Goal: Download file/media

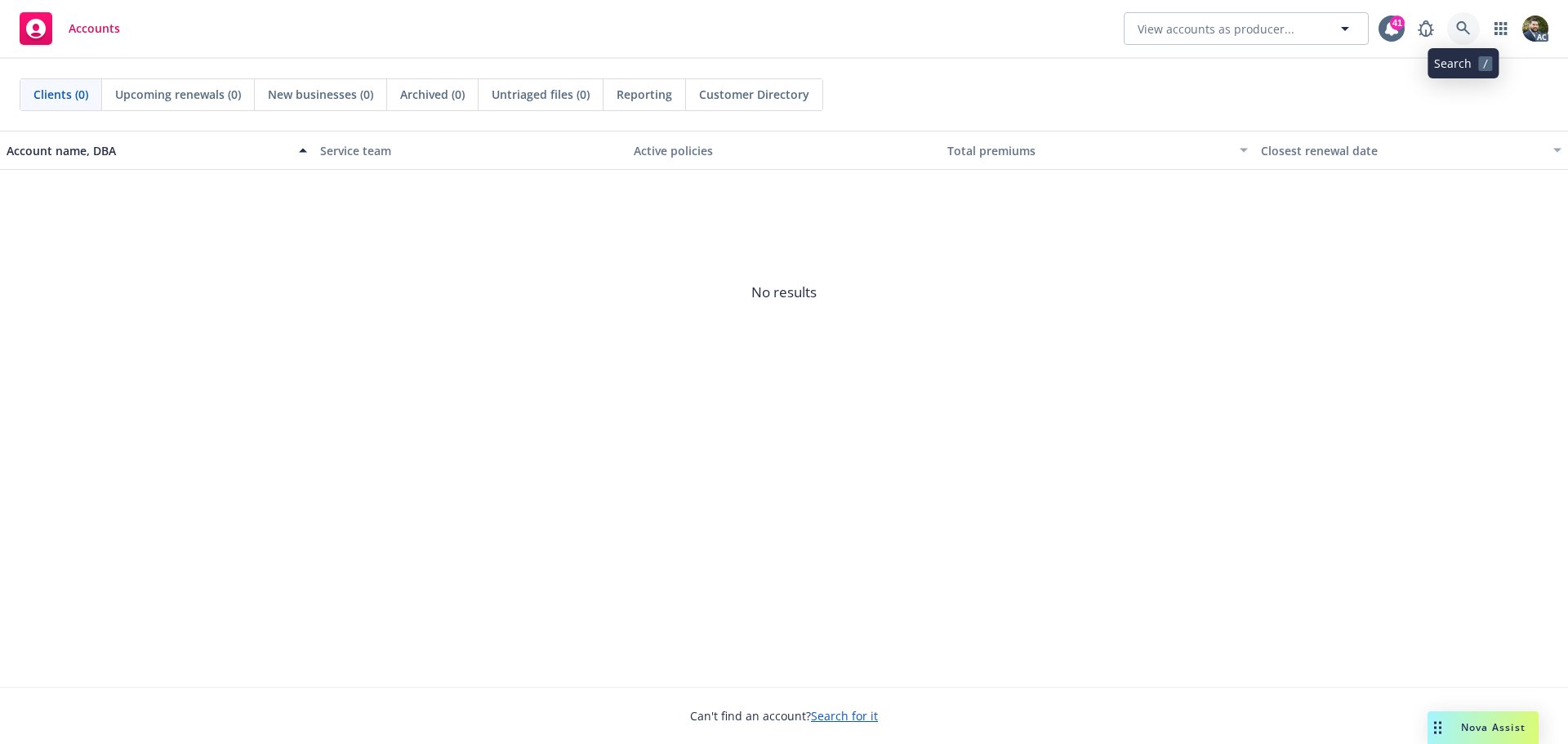
click at [1467, 19] on link at bounding box center [1463, 28] width 32 height 32
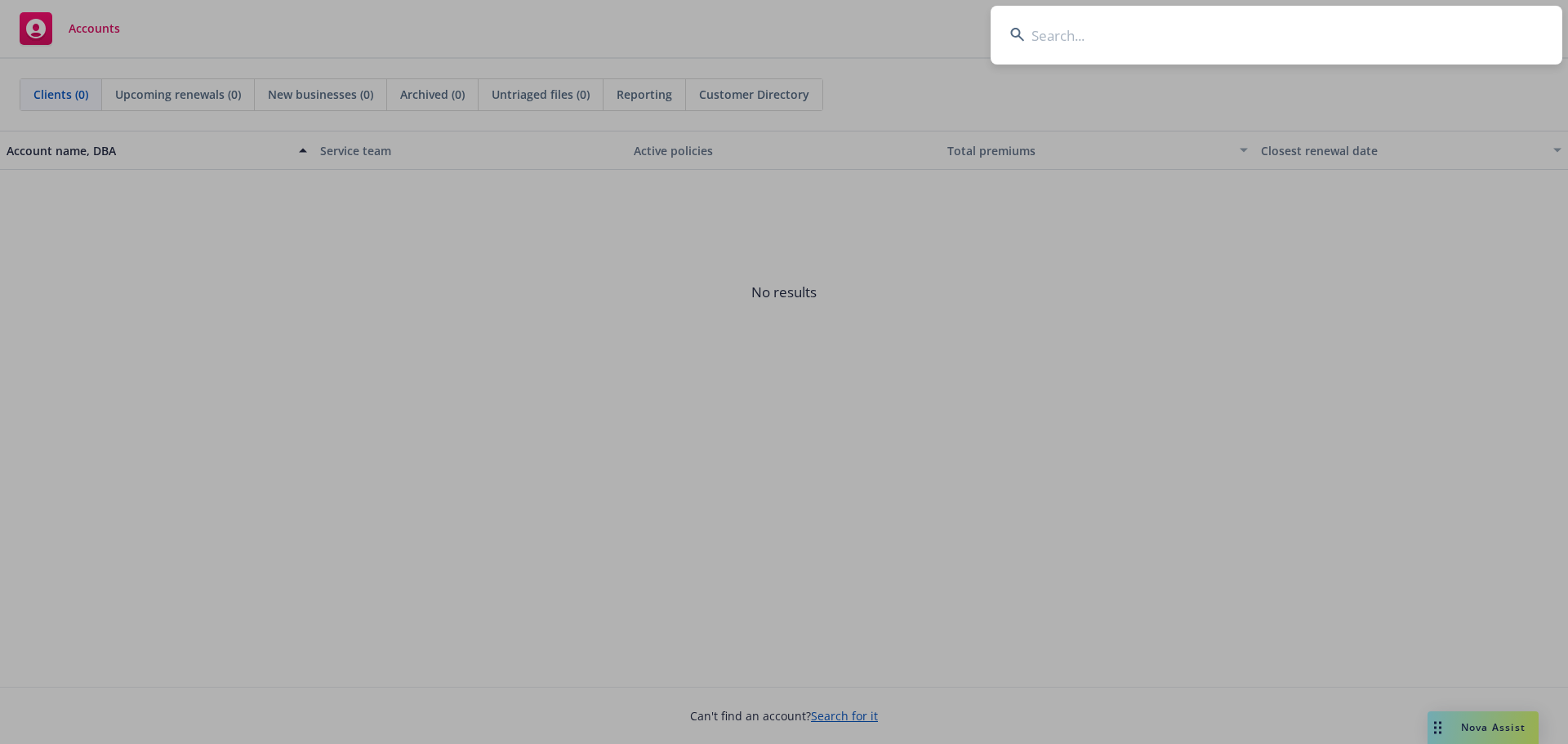
click at [1149, 32] on input at bounding box center [1276, 35] width 571 height 59
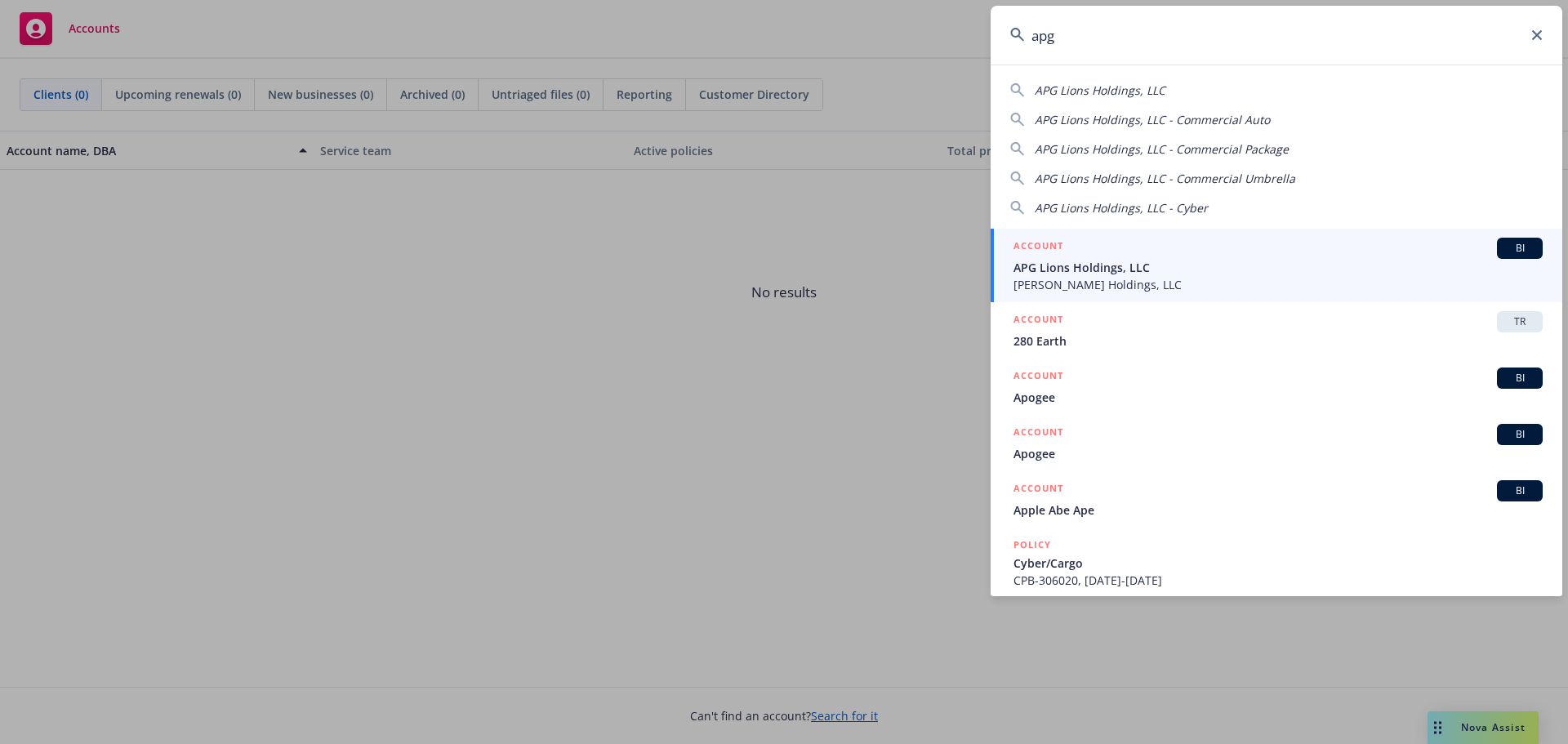
type input "apg"
click at [1135, 267] on span "APG Lions Holdings, LLC" at bounding box center [1278, 267] width 529 height 17
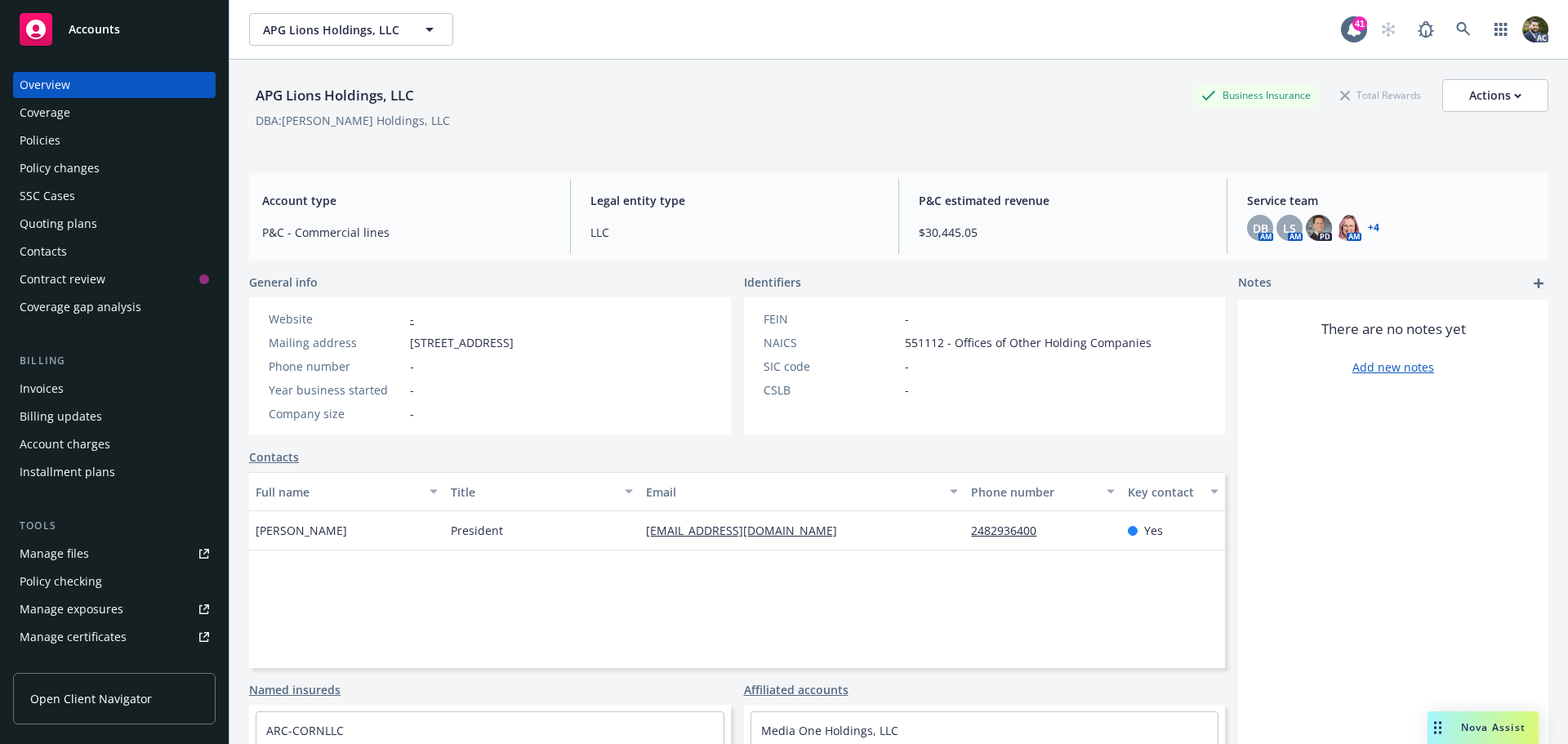
click at [60, 140] on div "Policies" at bounding box center [114, 140] width 190 height 26
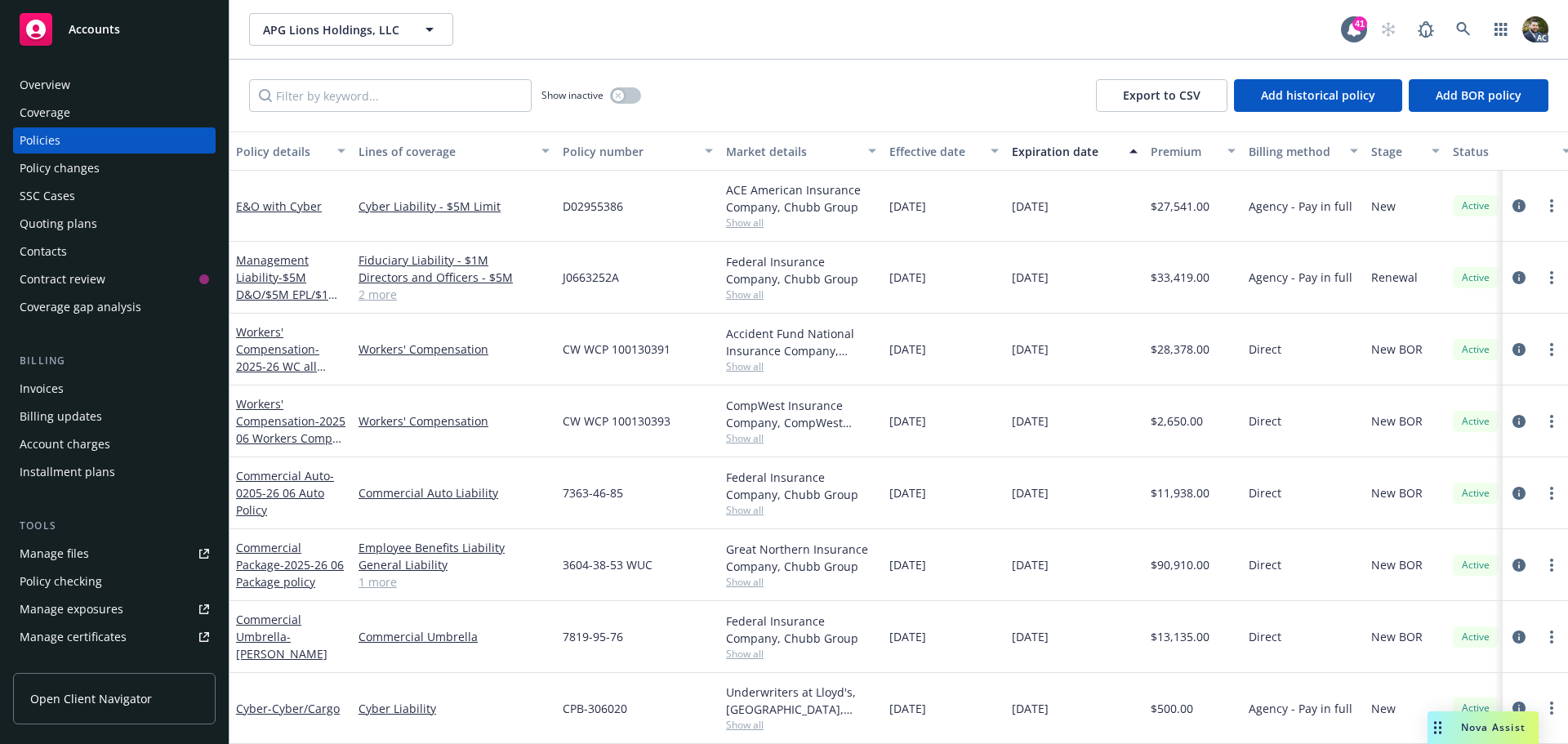
click at [272, 155] on div "Policy details" at bounding box center [281, 151] width 92 height 17
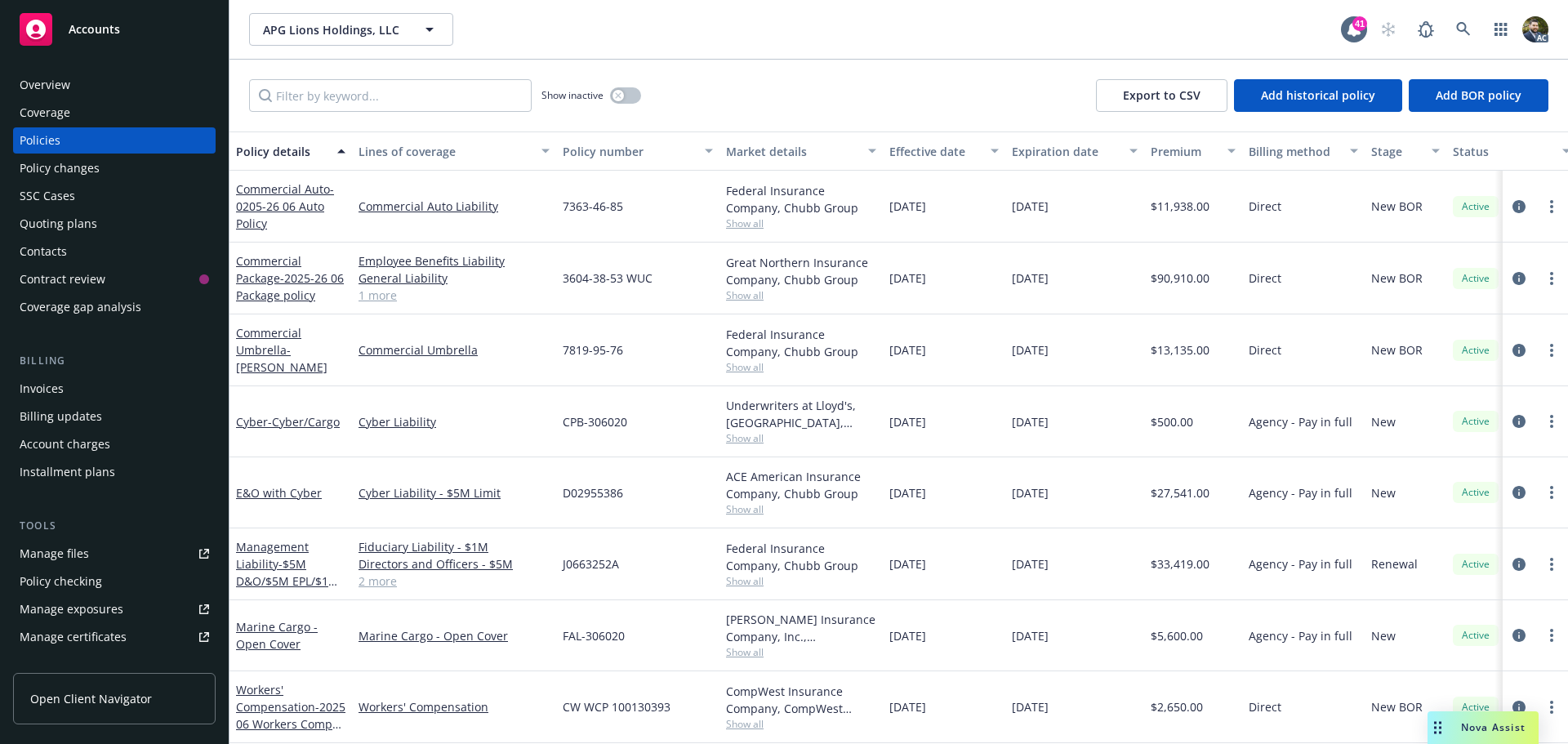
click at [378, 579] on link "2 more" at bounding box center [454, 581] width 191 height 17
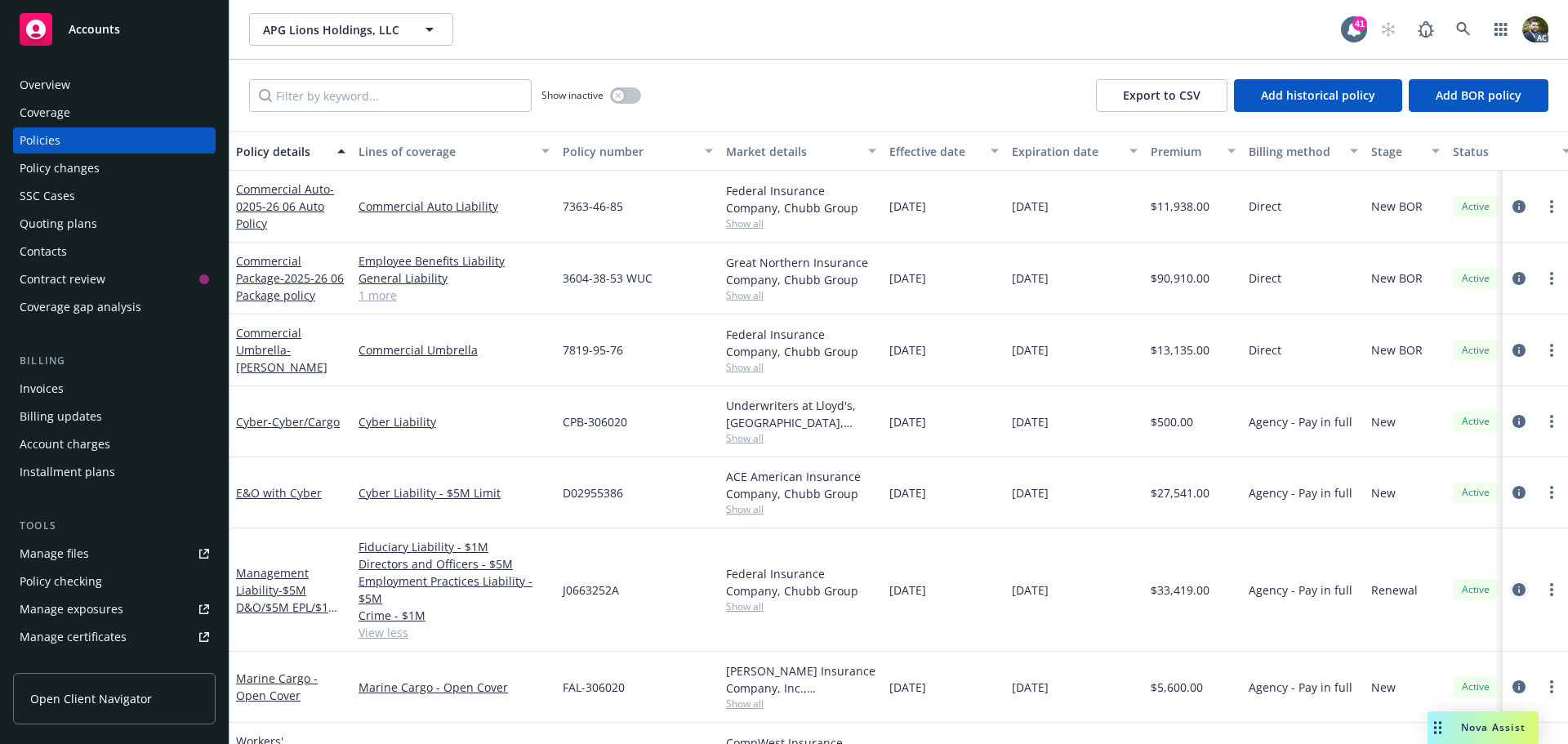
click at [1512, 589] on icon "circleInformation" at bounding box center [1518, 589] width 13 height 13
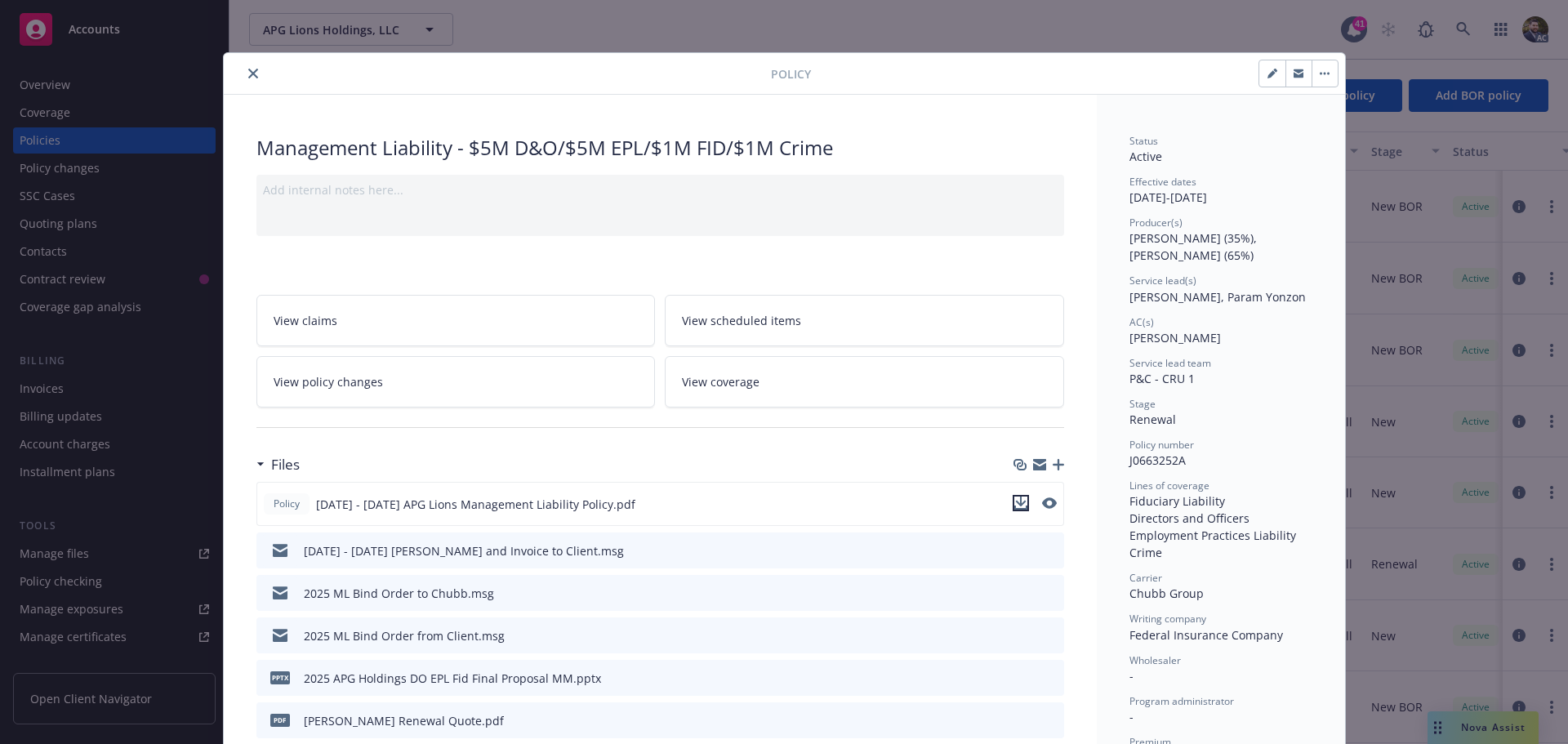
click at [1014, 503] on icon "download file" at bounding box center [1020, 503] width 13 height 13
